Goal: Information Seeking & Learning: Learn about a topic

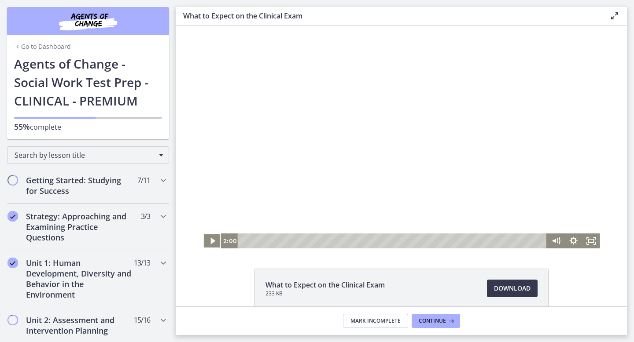
scroll to position [398, 0]
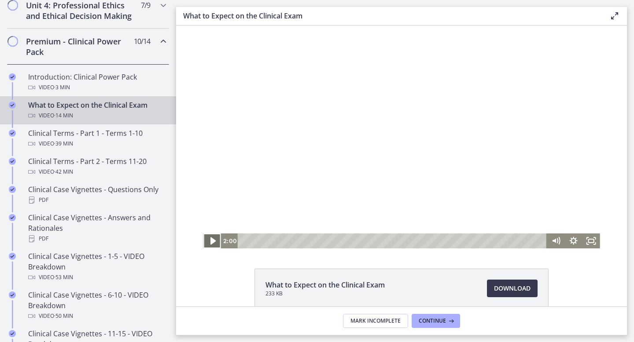
click at [213, 240] on icon "Play Video" at bounding box center [212, 241] width 5 height 7
click at [212, 242] on icon "Pause" at bounding box center [211, 241] width 21 height 18
click at [313, 207] on div at bounding box center [401, 137] width 397 height 223
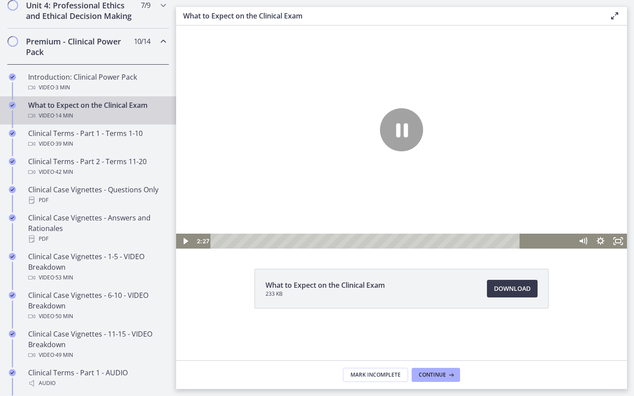
click at [490, 249] on div at bounding box center [401, 137] width 451 height 223
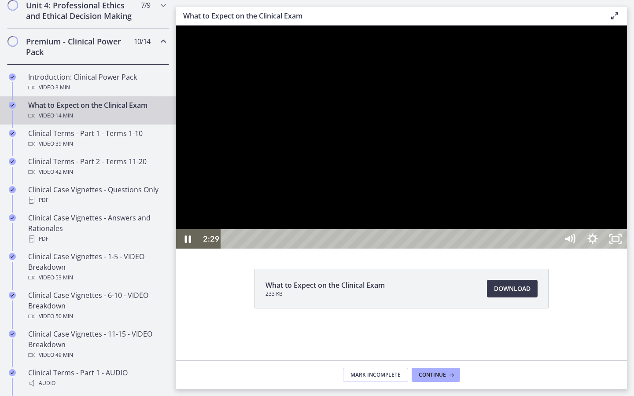
click at [316, 249] on div at bounding box center [401, 137] width 451 height 223
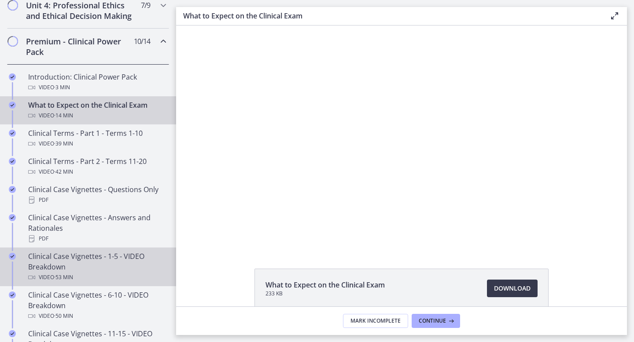
click at [140, 259] on div "Clinical Case Vignettes - 1-5 - VIDEO Breakdown Video · 53 min" at bounding box center [96, 267] width 137 height 32
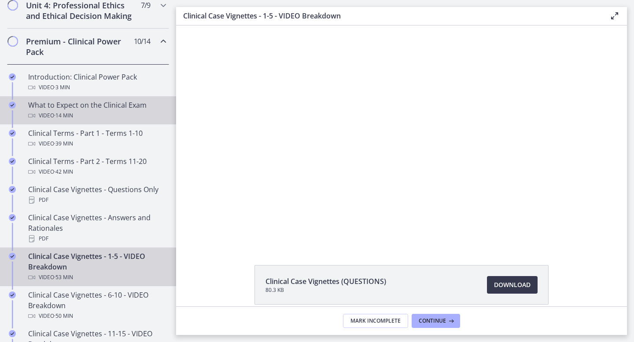
click at [106, 110] on div "Video · 14 min" at bounding box center [96, 115] width 137 height 11
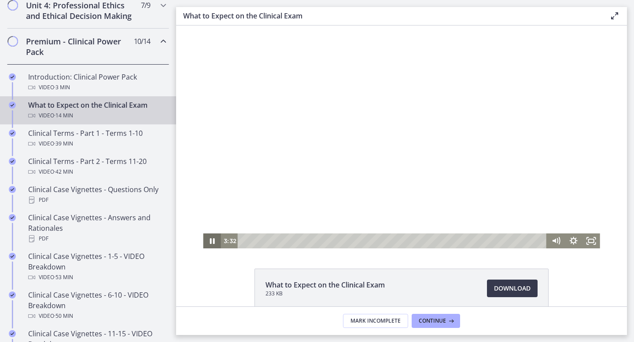
click at [210, 242] on icon "Pause" at bounding box center [212, 242] width 5 height 6
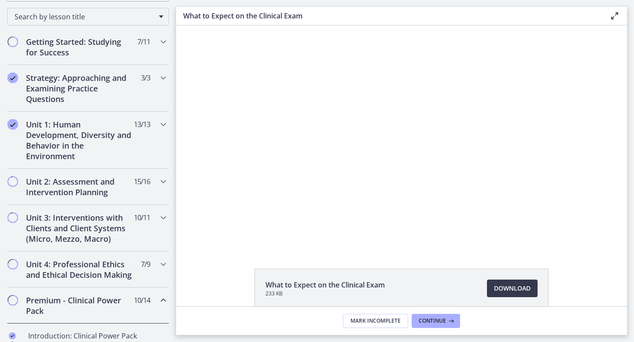
scroll to position [123, 0]
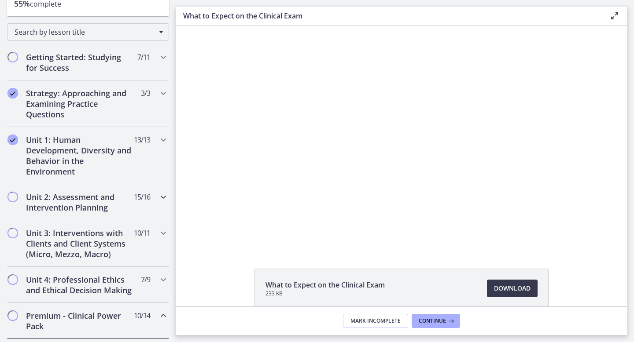
click at [112, 202] on h2 "Unit 2: Assessment and Intervention Planning" at bounding box center [79, 202] width 107 height 21
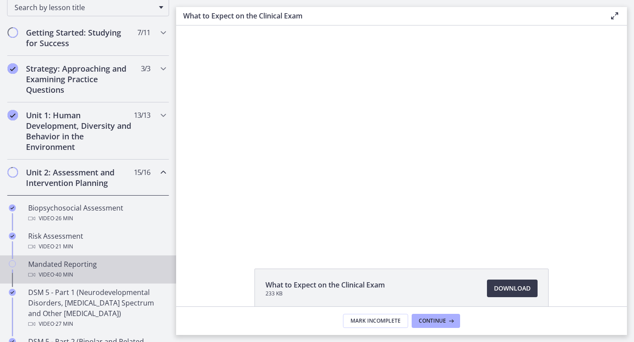
scroll to position [252, 0]
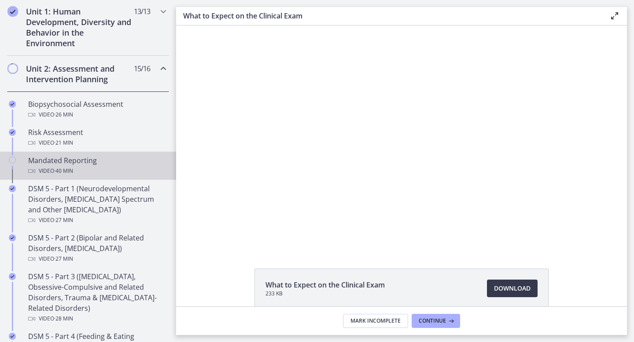
click at [113, 166] on div "Video · 40 min" at bounding box center [96, 171] width 137 height 11
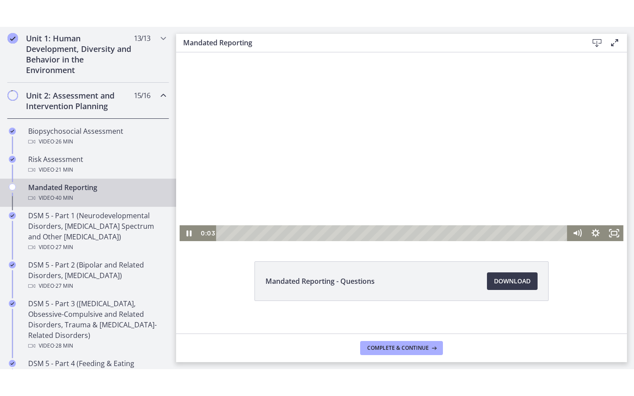
scroll to position [34, 0]
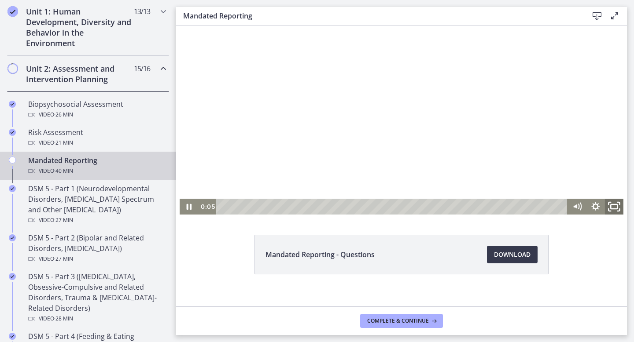
click at [614, 203] on icon "Fullscreen" at bounding box center [614, 206] width 22 height 19
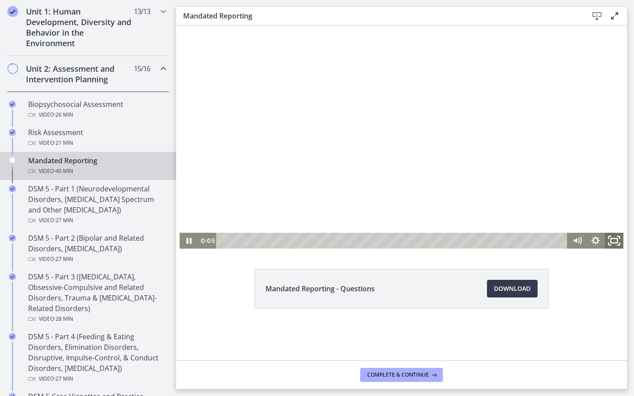
scroll to position [0, 0]
